Goal: Find specific page/section: Find specific page/section

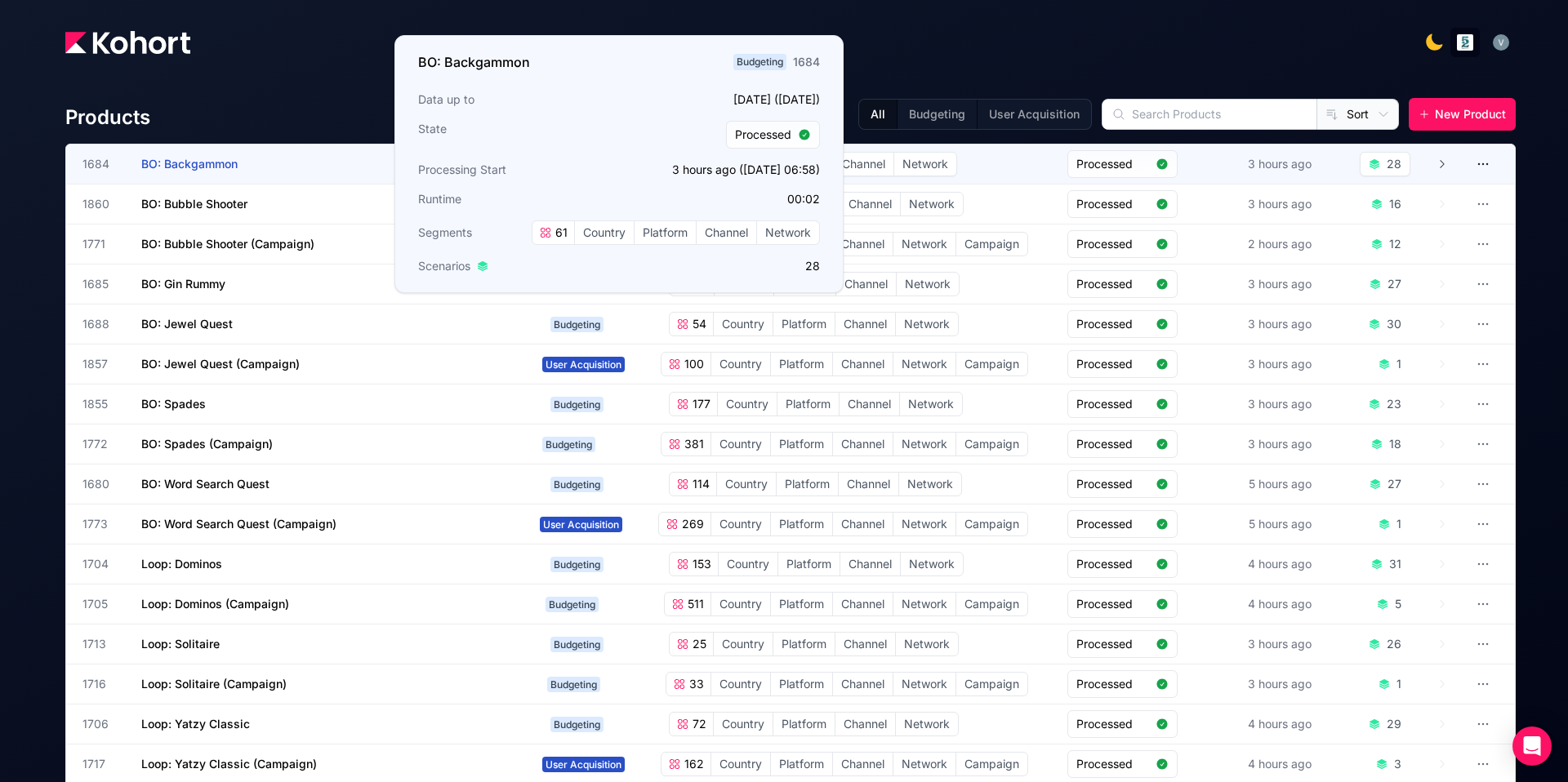
click at [223, 160] on span "BO: Backgammon" at bounding box center [189, 164] width 96 height 14
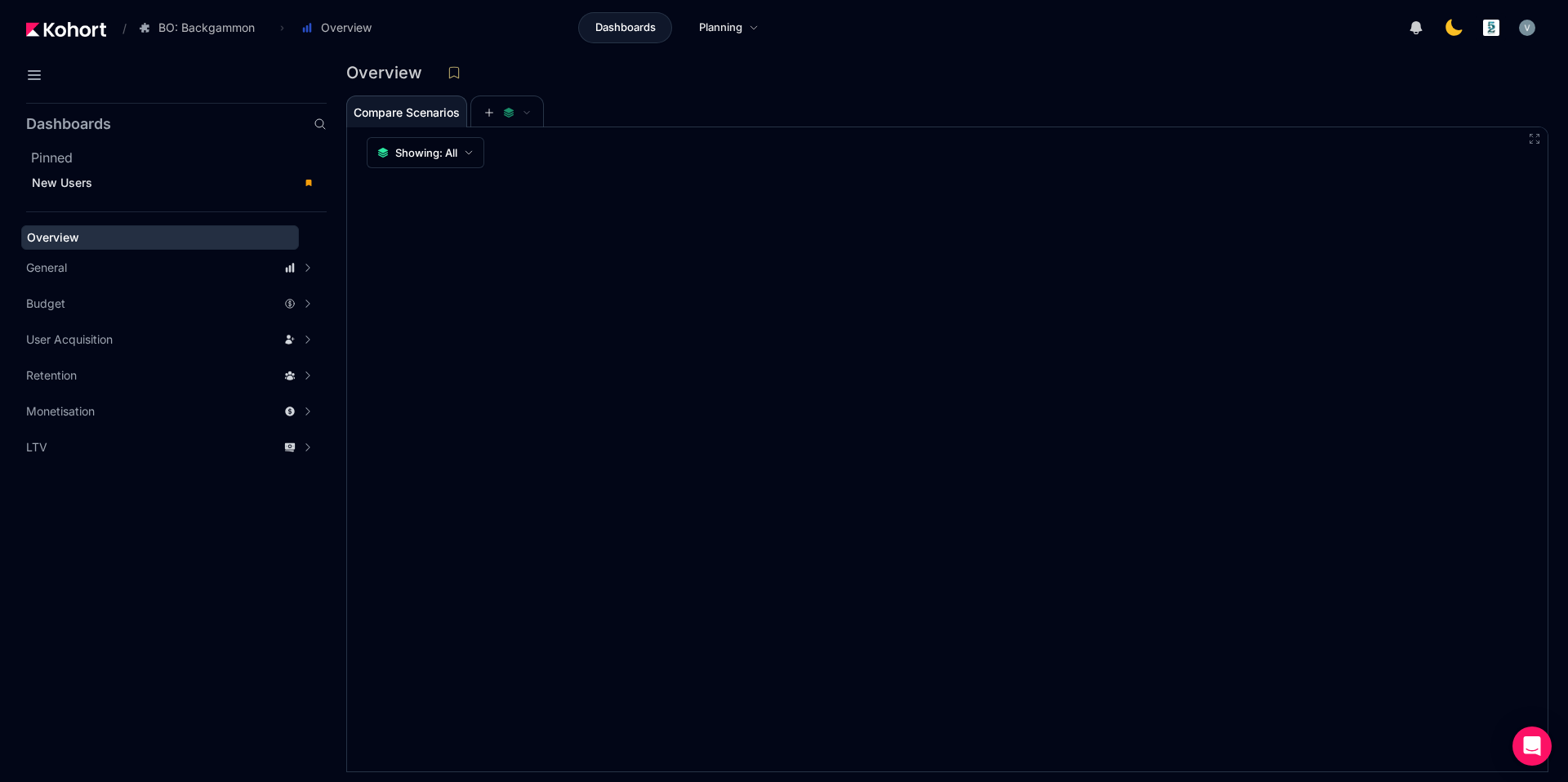
click at [317, 122] on icon at bounding box center [320, 123] width 13 height 13
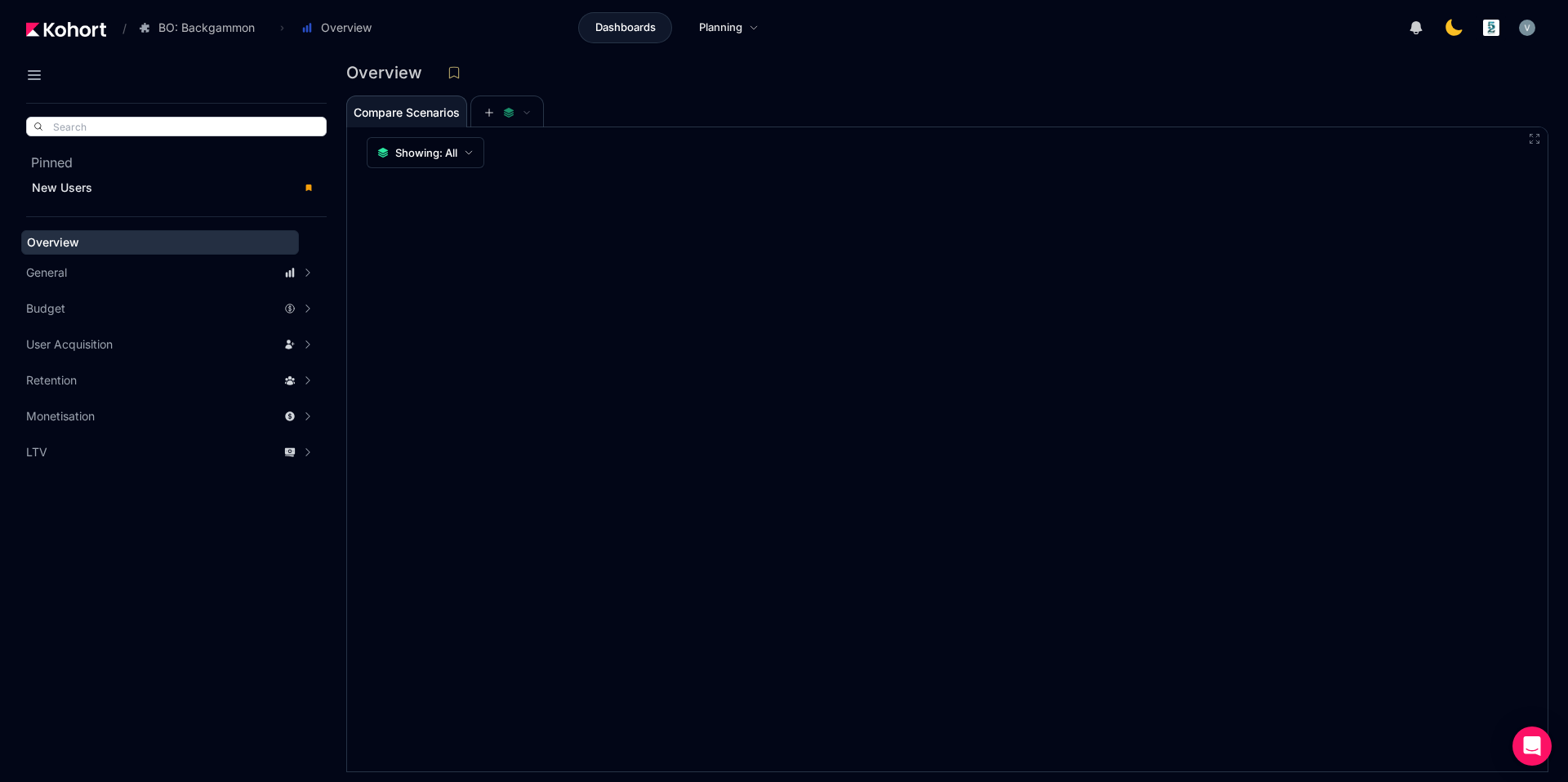
click at [314, 127] on input "text" at bounding box center [176, 126] width 299 height 18
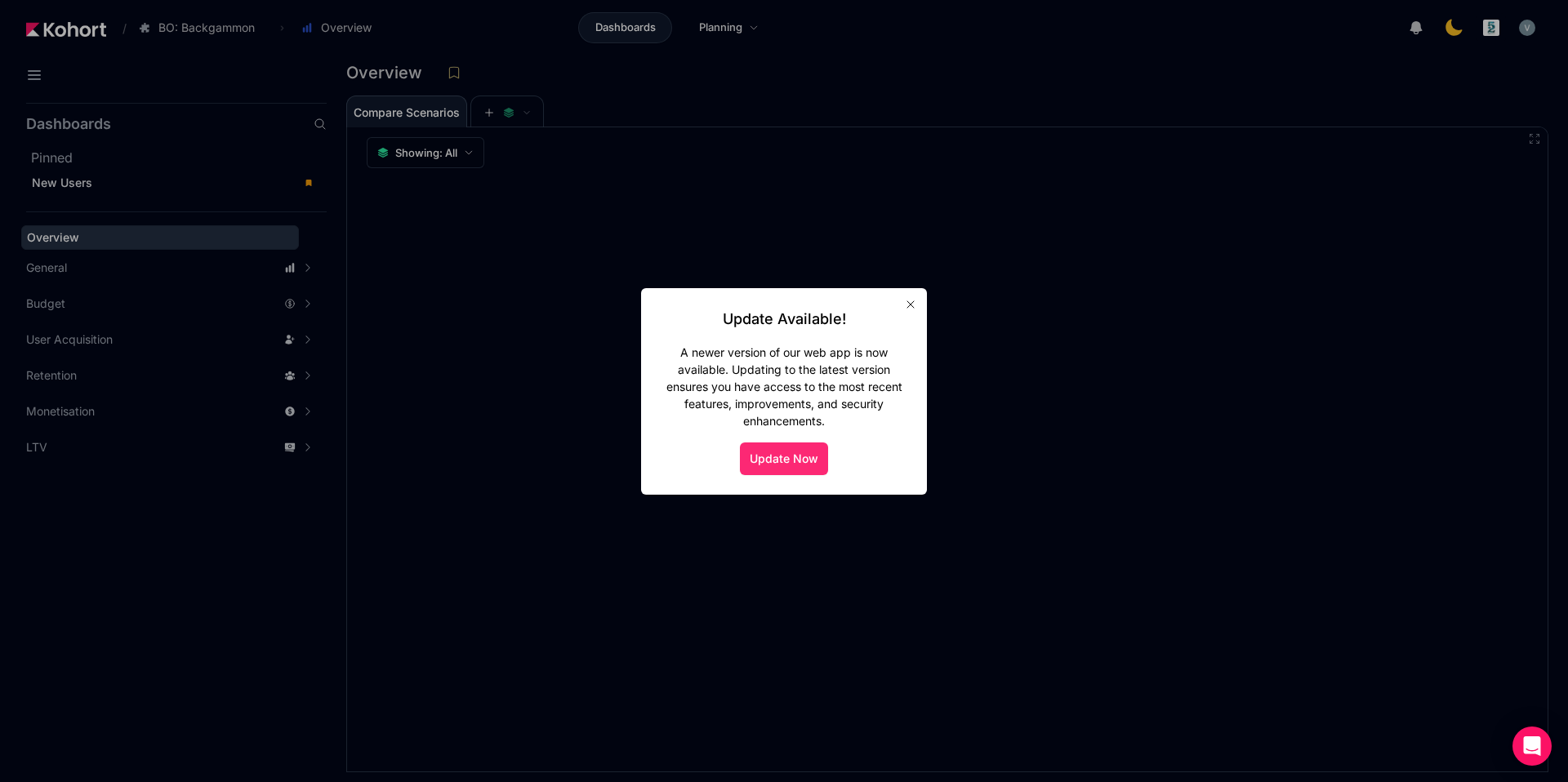
click at [794, 471] on button "Update Now" at bounding box center [783, 458] width 88 height 33
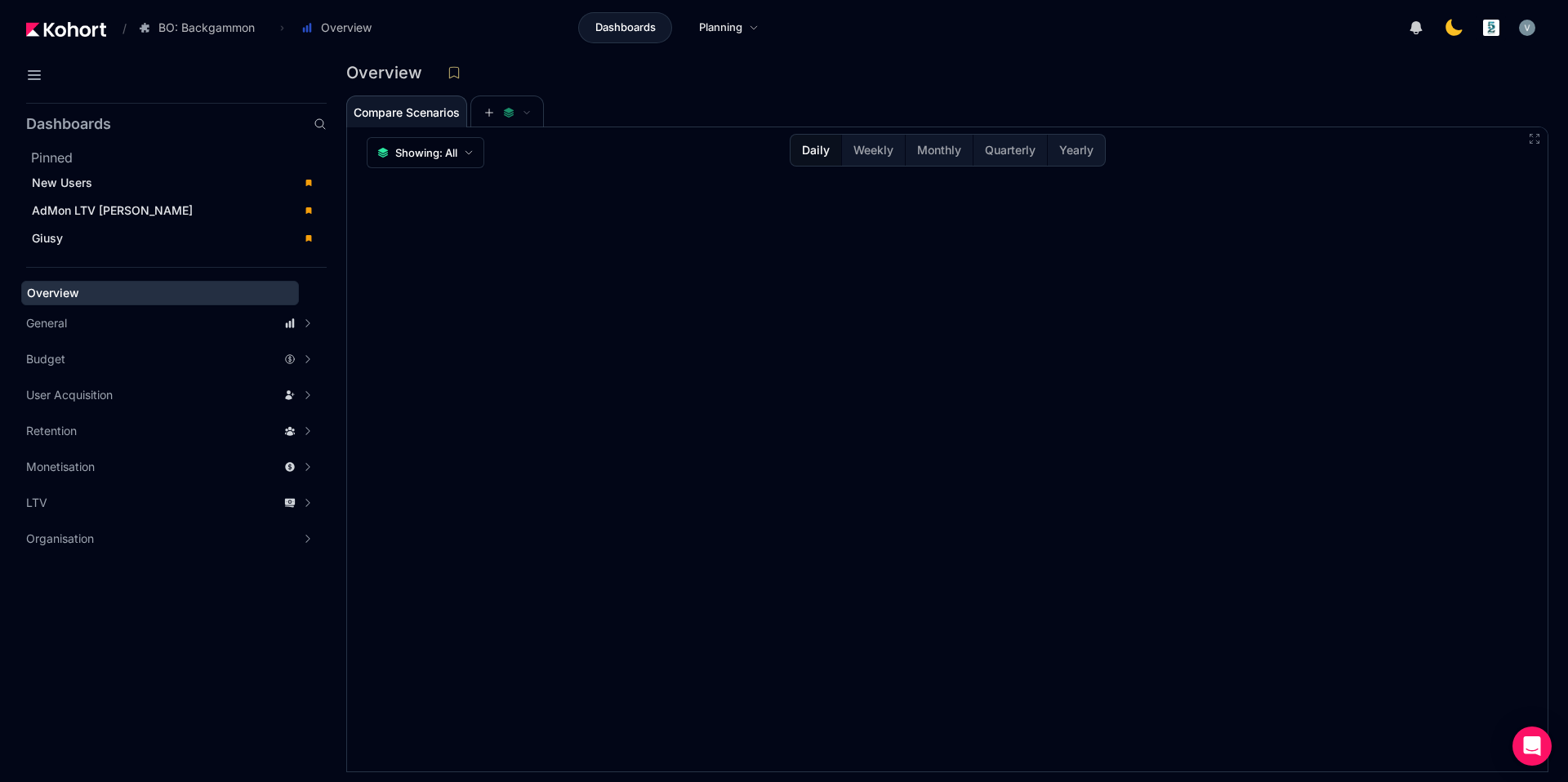
click at [314, 127] on icon at bounding box center [320, 123] width 13 height 13
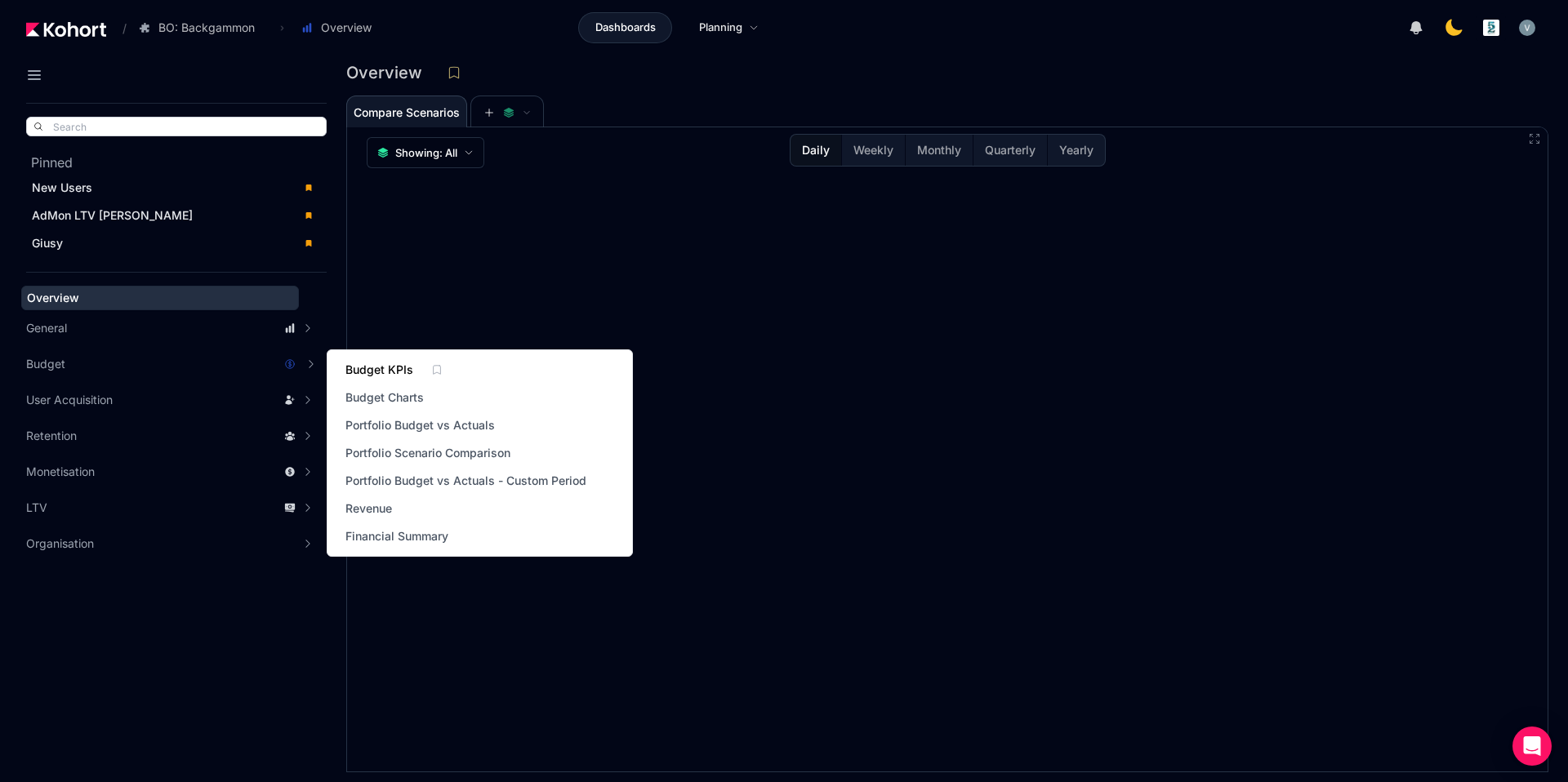
click at [394, 366] on span "Budget KPIs" at bounding box center [379, 369] width 67 height 16
